Goal: Task Accomplishment & Management: Manage account settings

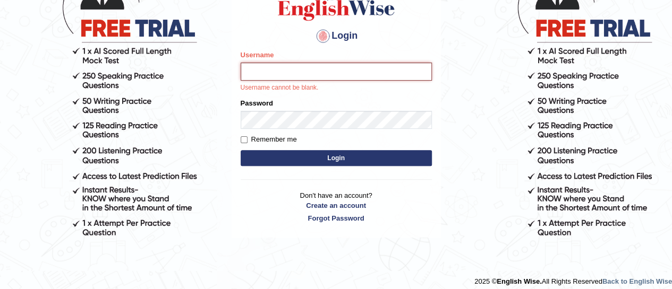
scroll to position [114, 0]
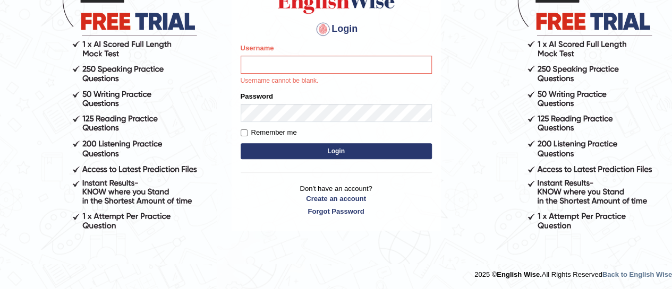
click at [437, 228] on div "Login Please fix the following errors: Username Username cannot be blank. Passw…" at bounding box center [336, 92] width 209 height 278
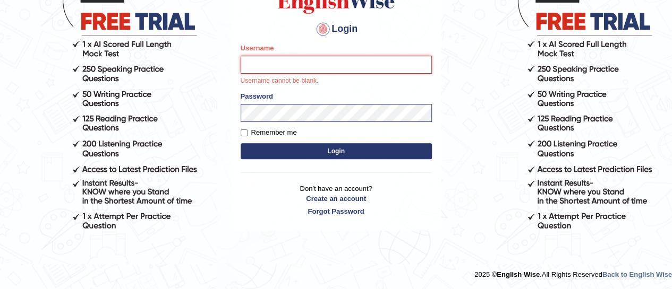
click at [325, 64] on input "Username" at bounding box center [336, 65] width 191 height 18
type input "Mugwunali"
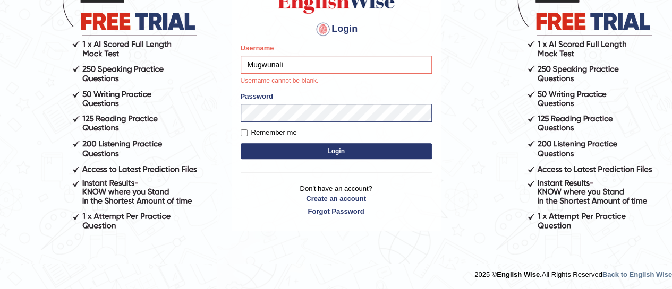
scroll to position [102, 0]
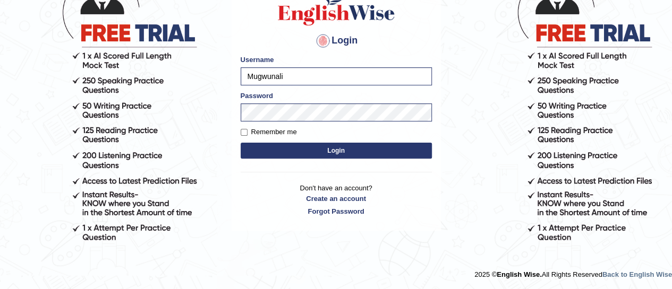
click at [273, 185] on p "Don't have an account? Create an account Forgot Password" at bounding box center [336, 199] width 191 height 33
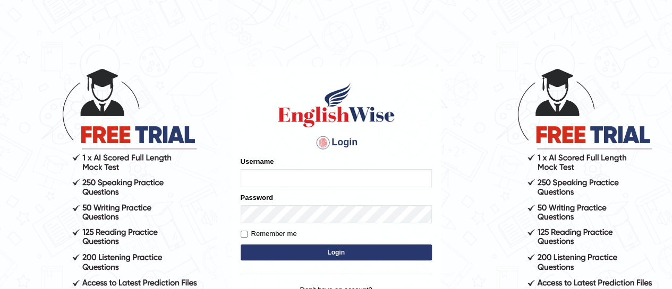
type input "Mugwunali"
click at [460, 92] on body "Login Please fix the following errors: Username Mugwunali Password Remember me …" at bounding box center [336, 177] width 672 height 289
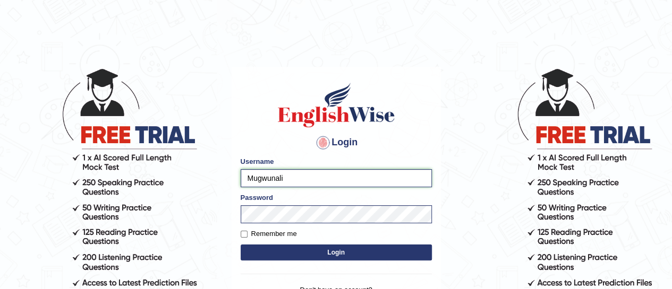
click at [374, 177] on input "Mugwunali" at bounding box center [336, 178] width 191 height 18
click at [489, 211] on body "Login Please fix the following errors: Username Mugwunali Password Remember me …" at bounding box center [336, 177] width 672 height 289
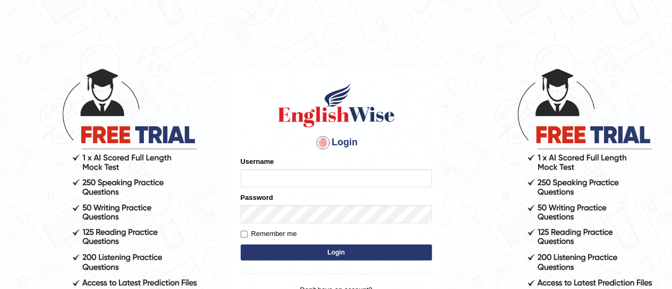
type input "Mugwunali"
click at [333, 251] on button "Login" at bounding box center [336, 253] width 191 height 16
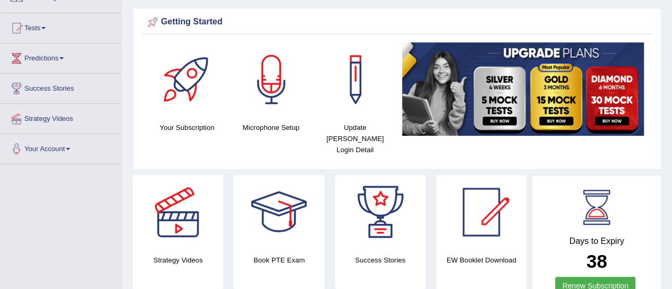
scroll to position [101, 0]
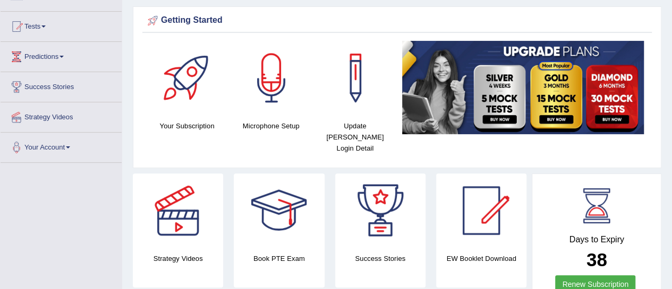
click at [70, 147] on span at bounding box center [68, 148] width 4 height 2
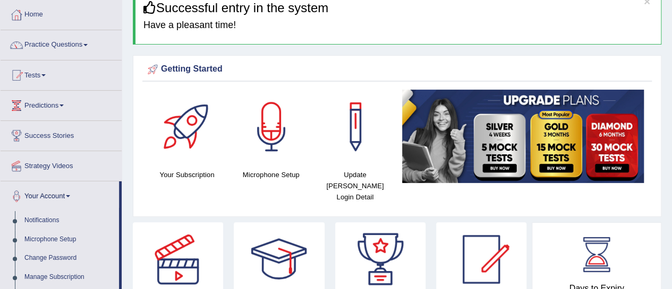
scroll to position [0, 0]
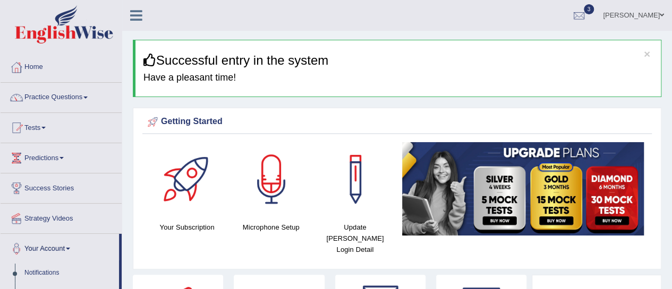
click at [662, 13] on span at bounding box center [662, 15] width 4 height 7
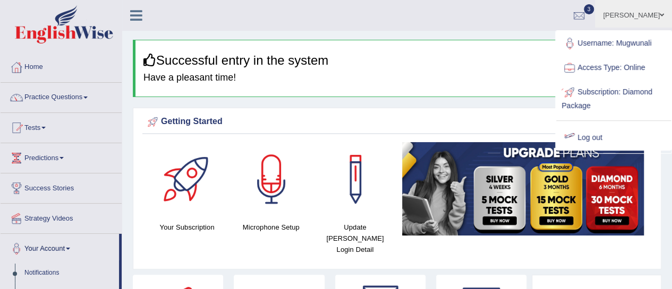
click at [592, 136] on link "Log out" at bounding box center [613, 138] width 115 height 24
